Goal: Task Accomplishment & Management: Use online tool/utility

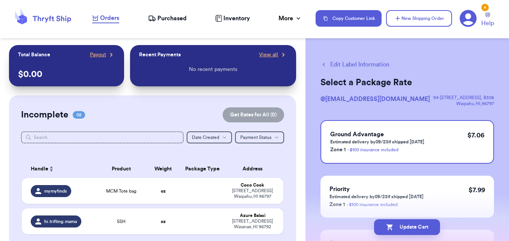
scroll to position [134, 0]
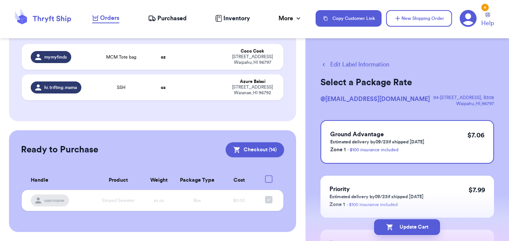
click at [177, 19] on span "Purchased" at bounding box center [172, 18] width 29 height 9
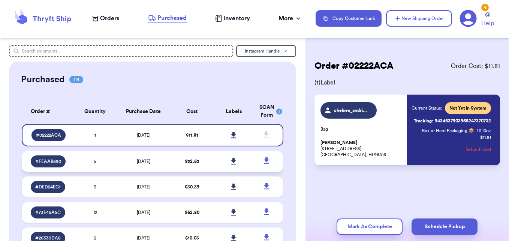
click at [148, 162] on span "[DATE]" at bounding box center [144, 161] width 14 height 5
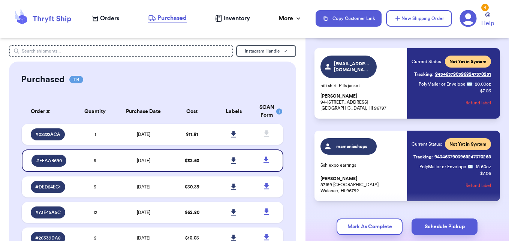
scroll to position [305, 0]
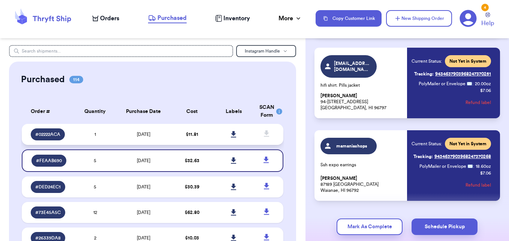
click at [155, 130] on td "[DATE]" at bounding box center [143, 134] width 55 height 21
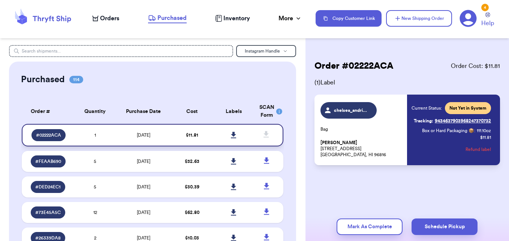
scroll to position [0, 0]
click at [352, 108] on span "chelsea_andrina808" at bounding box center [352, 110] width 36 height 6
click at [372, 139] on div "chelsea_andrina808 Bag Chelsea Kakae [STREET_ADDRESS]" at bounding box center [362, 130] width 83 height 56
click at [101, 20] on span "Orders" at bounding box center [109, 18] width 19 height 9
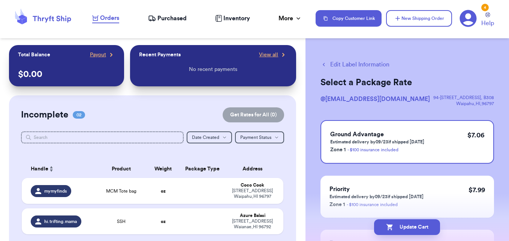
click at [326, 68] on button "Edit Label Information" at bounding box center [355, 64] width 69 height 9
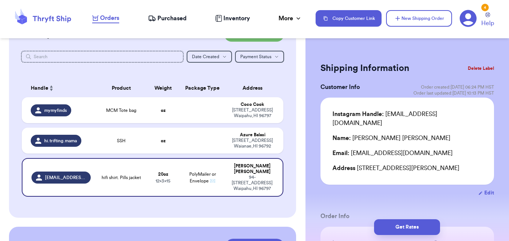
scroll to position [81, 0]
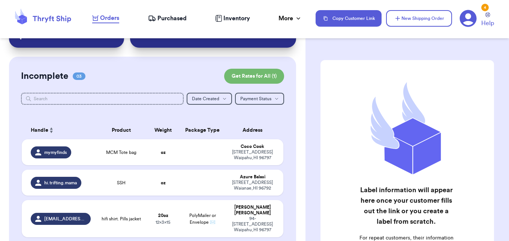
scroll to position [39, 0]
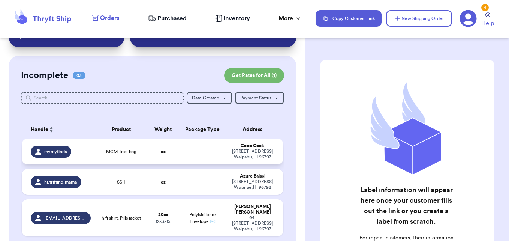
click at [129, 152] on span "MCM Tote bag" at bounding box center [121, 152] width 30 height 6
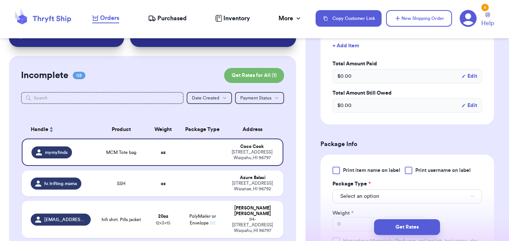
scroll to position [291, 0]
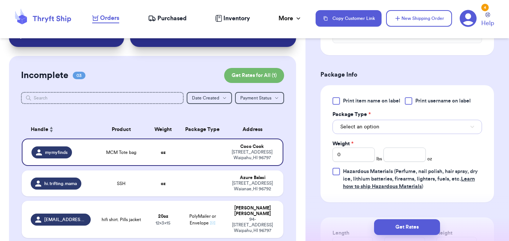
click at [454, 132] on button "Select an option" at bounding box center [408, 127] width 150 height 14
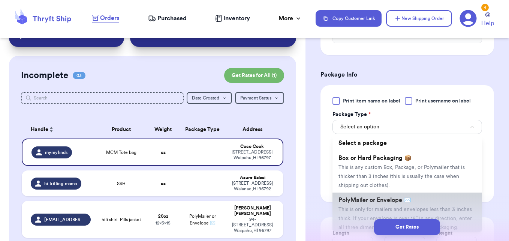
click at [383, 194] on li "PolyMailer or Envelope ✉️ This is only for mailers and envelopes less than 3 in…" at bounding box center [408, 213] width 150 height 42
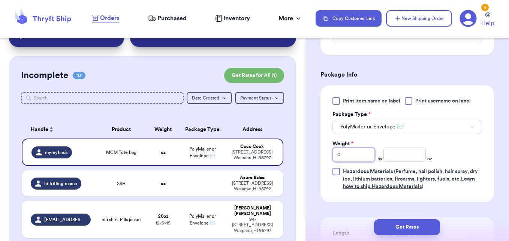
click at [361, 158] on input "0" at bounding box center [354, 154] width 42 height 14
type input "01"
click at [361, 158] on input "01" at bounding box center [354, 154] width 42 height 14
type input "011"
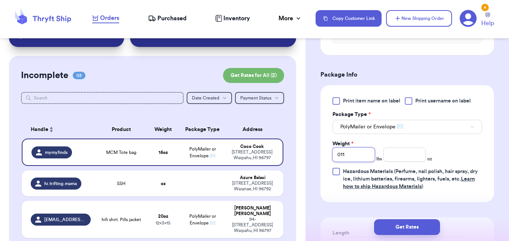
type input "0112"
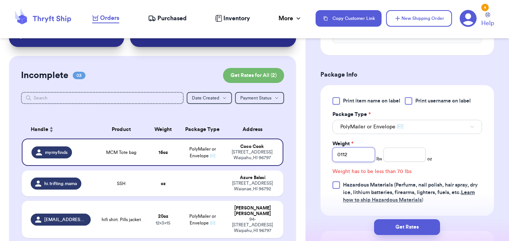
type input "0112.4"
type input "0112"
type input "011"
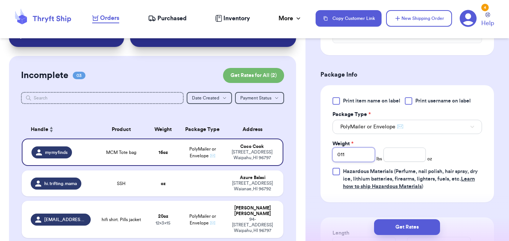
type input "01"
type input "0"
type input "1"
type input "12"
type input "1"
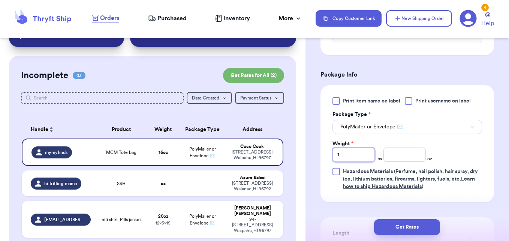
type input "1"
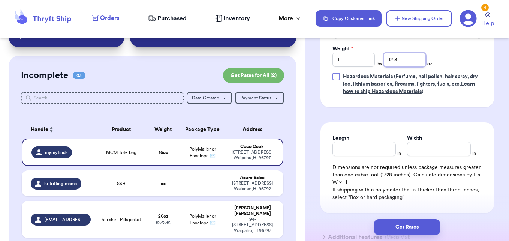
scroll to position [387, 0]
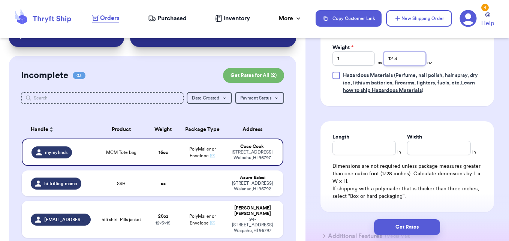
type input "12.3"
click at [377, 145] on input "Length" at bounding box center [365, 148] width 64 height 14
type input "15"
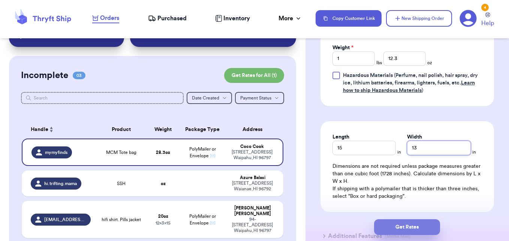
type input "13"
click at [419, 228] on button "Get Rates" at bounding box center [407, 227] width 66 height 16
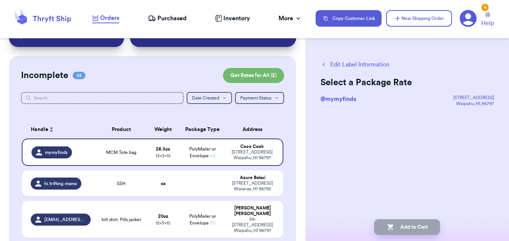
scroll to position [0, 0]
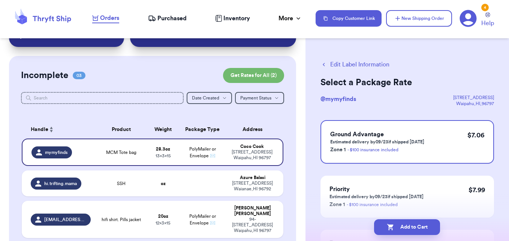
click at [419, 228] on button "Add to Cart" at bounding box center [407, 227] width 66 height 16
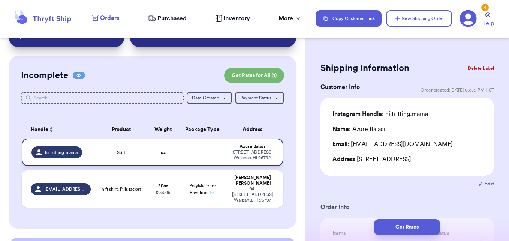
click at [219, 146] on td at bounding box center [202, 151] width 47 height 27
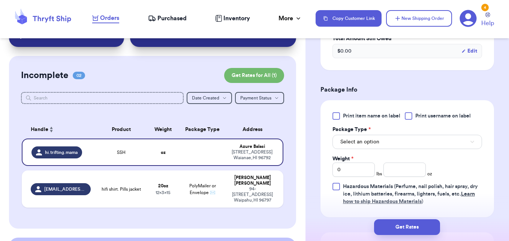
scroll to position [289, 0]
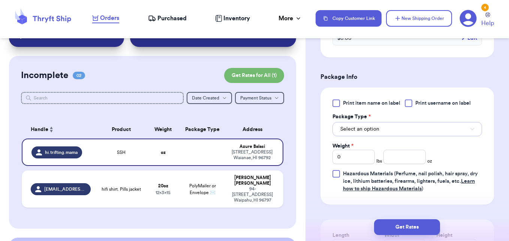
click at [460, 131] on button "Select an option" at bounding box center [408, 129] width 150 height 14
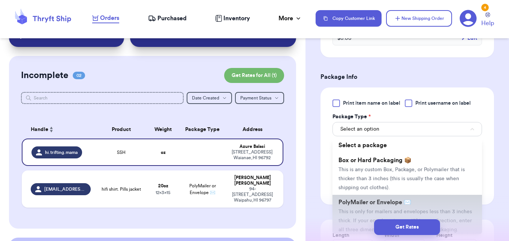
click at [409, 198] on li "PolyMailer or Envelope ✉️ This is only for mailers and envelopes less than 3 in…" at bounding box center [408, 216] width 150 height 42
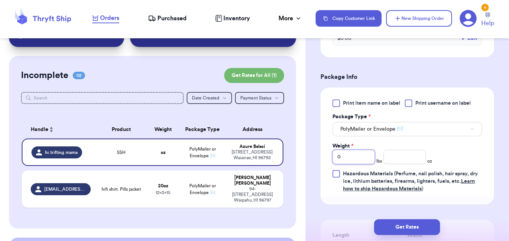
click at [352, 160] on input "0" at bounding box center [354, 157] width 42 height 14
click at [402, 163] on input "number" at bounding box center [405, 157] width 42 height 14
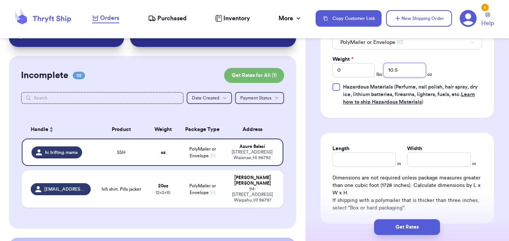
scroll to position [393, 0]
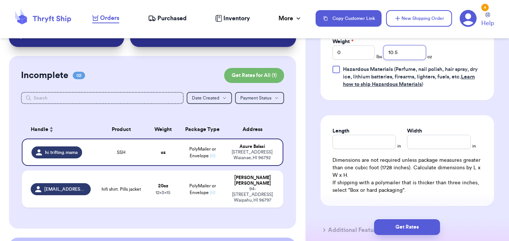
type input "10.5"
click at [353, 140] on input "Length" at bounding box center [365, 142] width 64 height 14
type input "10"
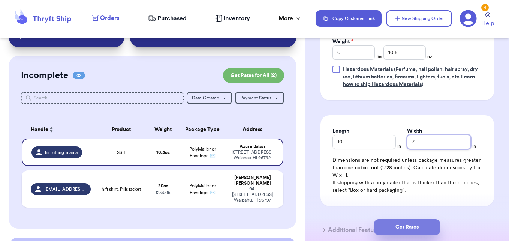
type input "7"
click at [418, 226] on button "Get Rates" at bounding box center [407, 227] width 66 height 16
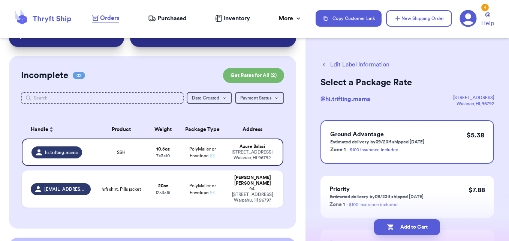
click at [418, 226] on button "Add to Cart" at bounding box center [407, 227] width 66 height 16
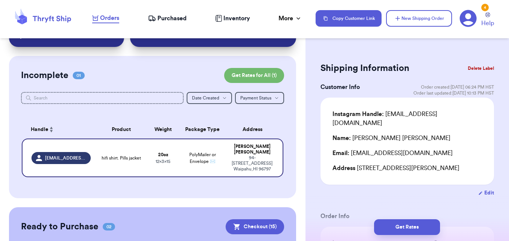
click at [176, 23] on div "Orders Purchased Inventory More Stats Completed Orders Payments Payouts" at bounding box center [200, 19] width 216 height 10
click at [176, 18] on span "Purchased" at bounding box center [172, 18] width 29 height 9
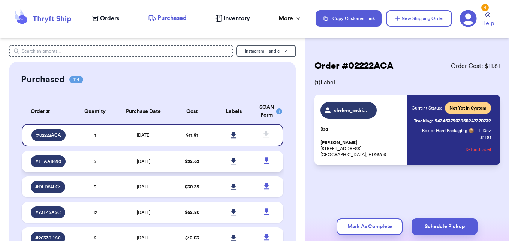
click at [122, 162] on td "[DATE]" at bounding box center [143, 161] width 55 height 21
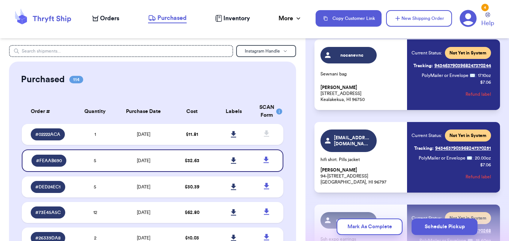
scroll to position [295, 0]
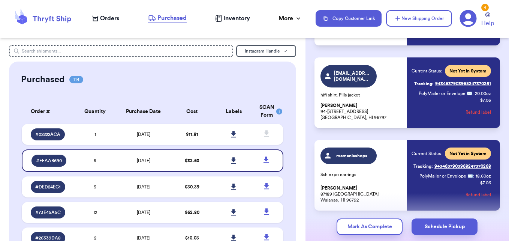
click at [110, 22] on span "Orders" at bounding box center [109, 18] width 19 height 9
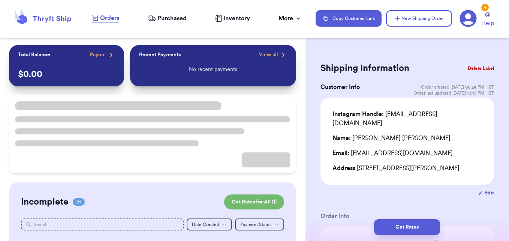
click at [476, 70] on button "Delete Label" at bounding box center [481, 68] width 32 height 17
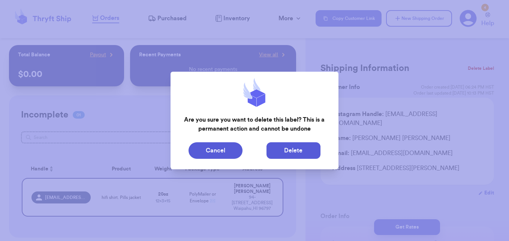
click at [296, 146] on button "Delete" at bounding box center [294, 150] width 54 height 17
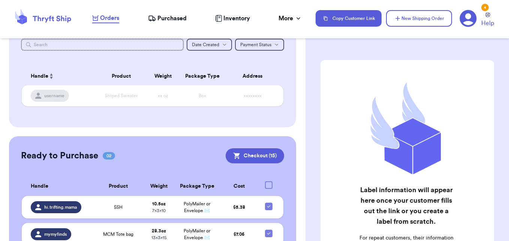
scroll to position [127, 0]
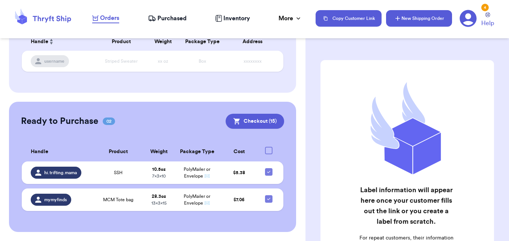
click at [416, 12] on button "New Shipping Order" at bounding box center [419, 18] width 66 height 17
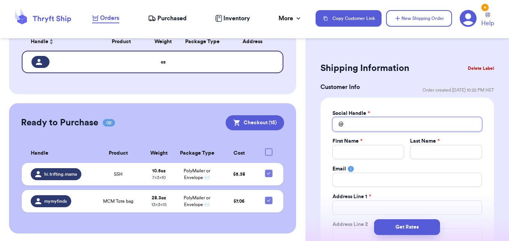
click at [395, 122] on input "Total Amount Paid" at bounding box center [408, 124] width 150 height 14
type input "e"
type input "ea"
type input "eat"
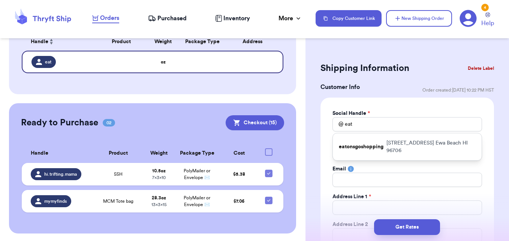
click at [397, 143] on p "91-819 Pohakupuna Rd Ewa Beach HI 96706" at bounding box center [431, 146] width 89 height 15
type input "eatonsgoshopping"
type input "Tepora"
type input "Eaton"
type input "EatonGang11@gmail.com"
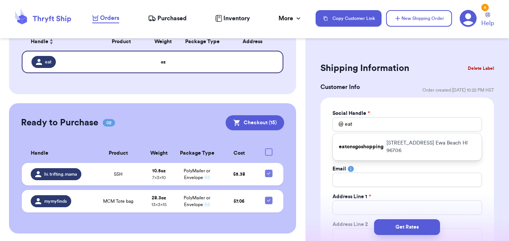
type input "91-819 Pohakupuna Rd"
type input "Ewa Beach"
select select "HI"
type input "96706"
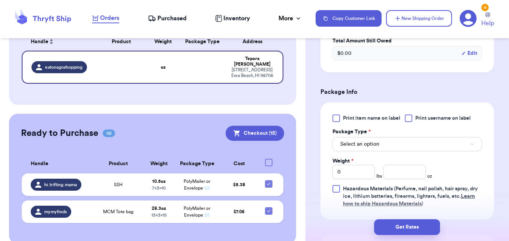
scroll to position [409, 0]
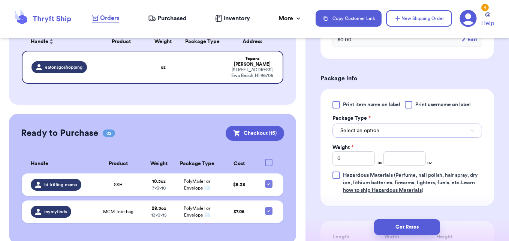
click at [464, 133] on button "Select an option" at bounding box center [408, 130] width 150 height 14
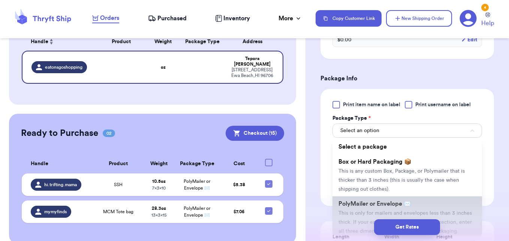
click at [415, 197] on li "PolyMailer or Envelope ✉️ This is only for mailers and envelopes less than 3 in…" at bounding box center [408, 217] width 150 height 42
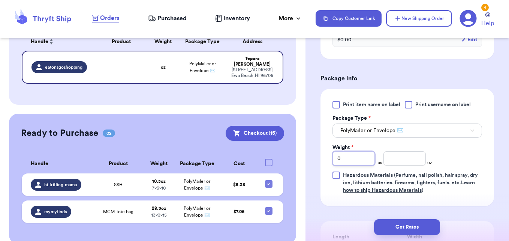
click at [364, 155] on input "0" at bounding box center [354, 158] width 42 height 14
click at [413, 157] on input "number" at bounding box center [405, 158] width 42 height 14
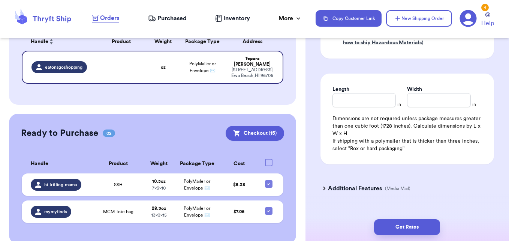
scroll to position [558, 0]
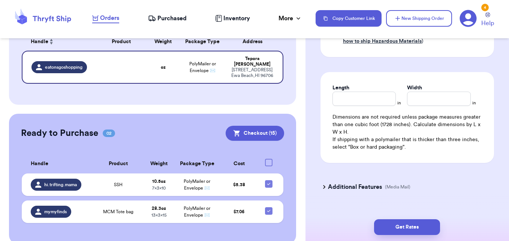
type input "4.4"
click at [374, 105] on input "Length" at bounding box center [365, 99] width 64 height 14
type input "10"
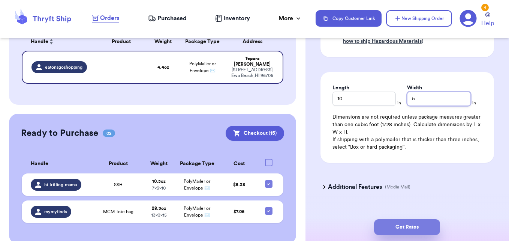
type input "5"
click at [413, 227] on button "Get Rates" at bounding box center [407, 227] width 66 height 16
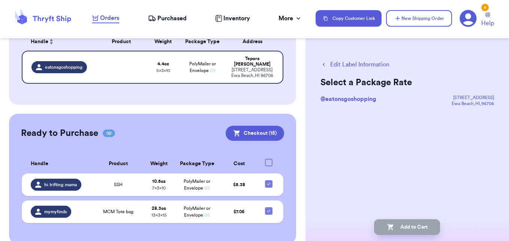
scroll to position [0, 0]
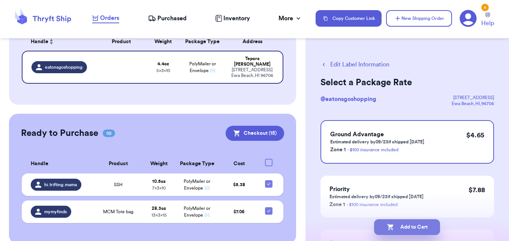
click at [413, 227] on button "Add to Cart" at bounding box center [407, 227] width 66 height 16
